Goal: Check status

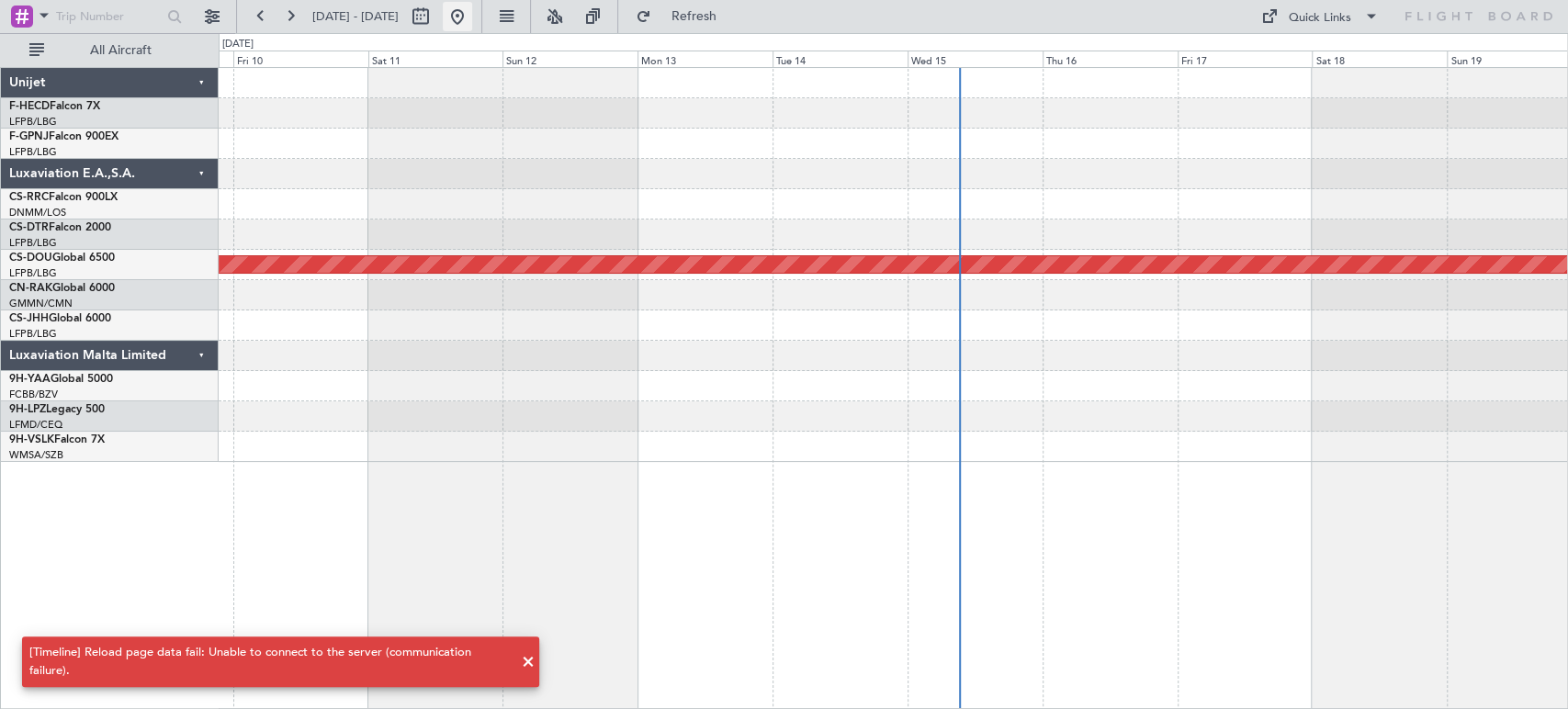
click at [472, 23] on button at bounding box center [457, 16] width 29 height 29
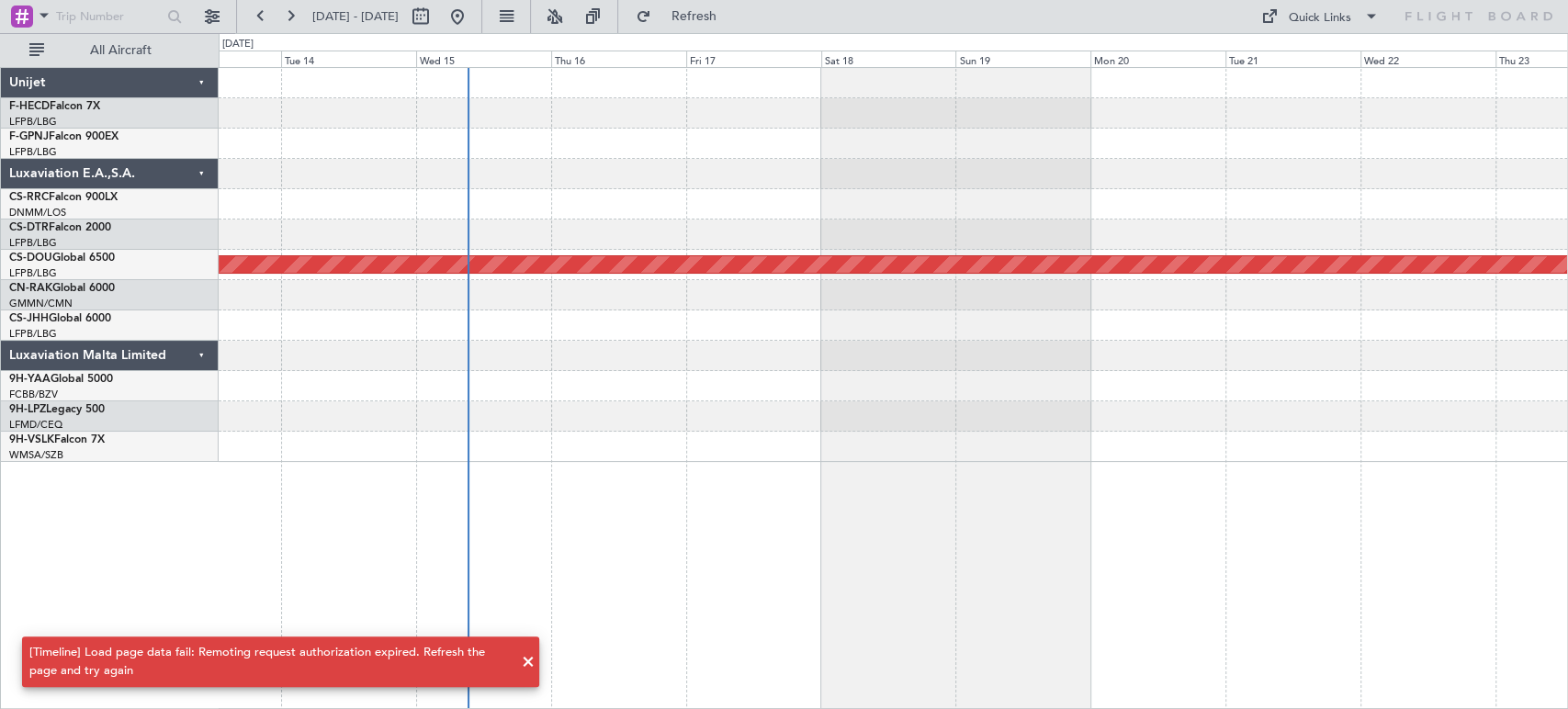
click at [724, 185] on div "Planned Maint London ([GEOGRAPHIC_DATA])" at bounding box center [893, 265] width 1349 height 395
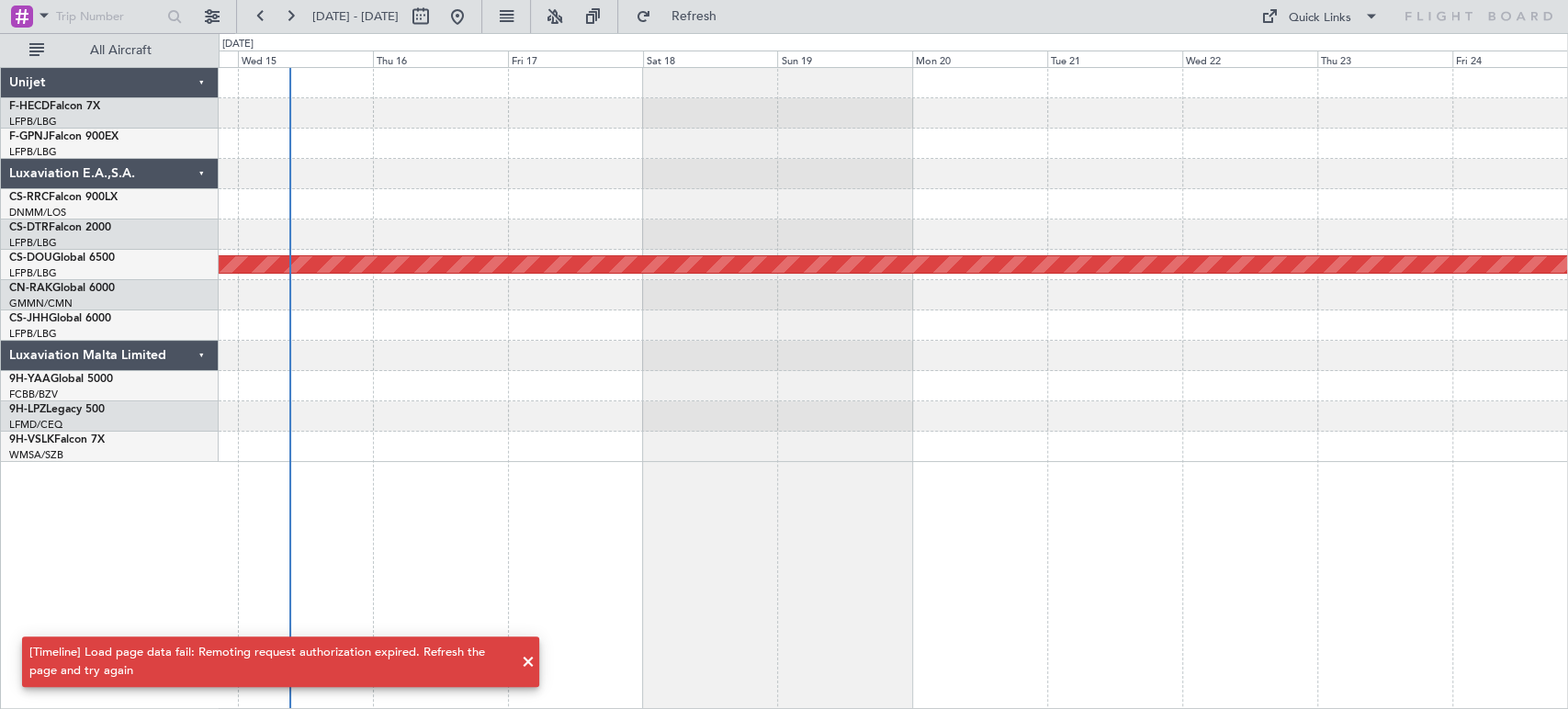
click at [699, 175] on div "Planned Maint London ([GEOGRAPHIC_DATA])" at bounding box center [893, 265] width 1349 height 395
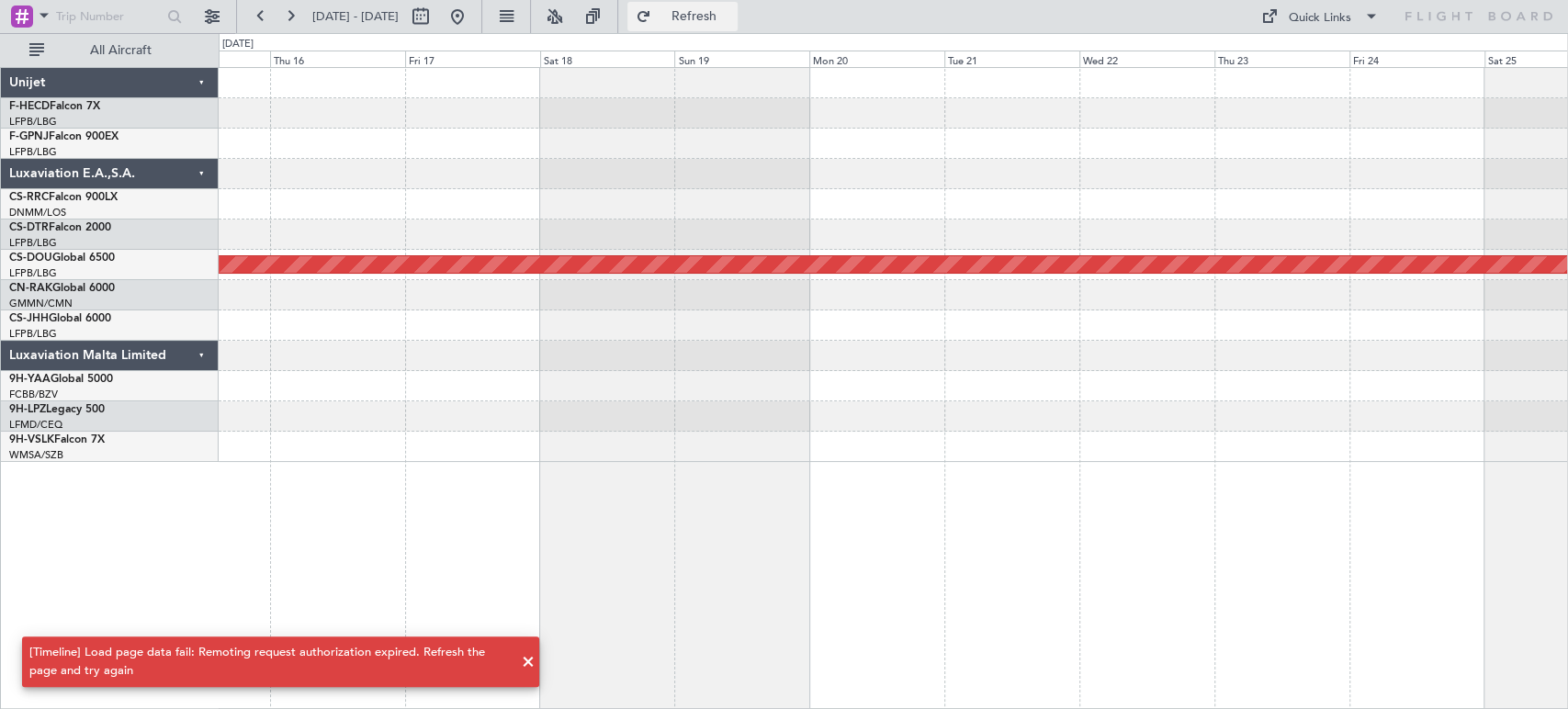
click at [714, 19] on span "Refresh" at bounding box center [694, 17] width 77 height 13
